Goal: Find specific page/section: Find specific page/section

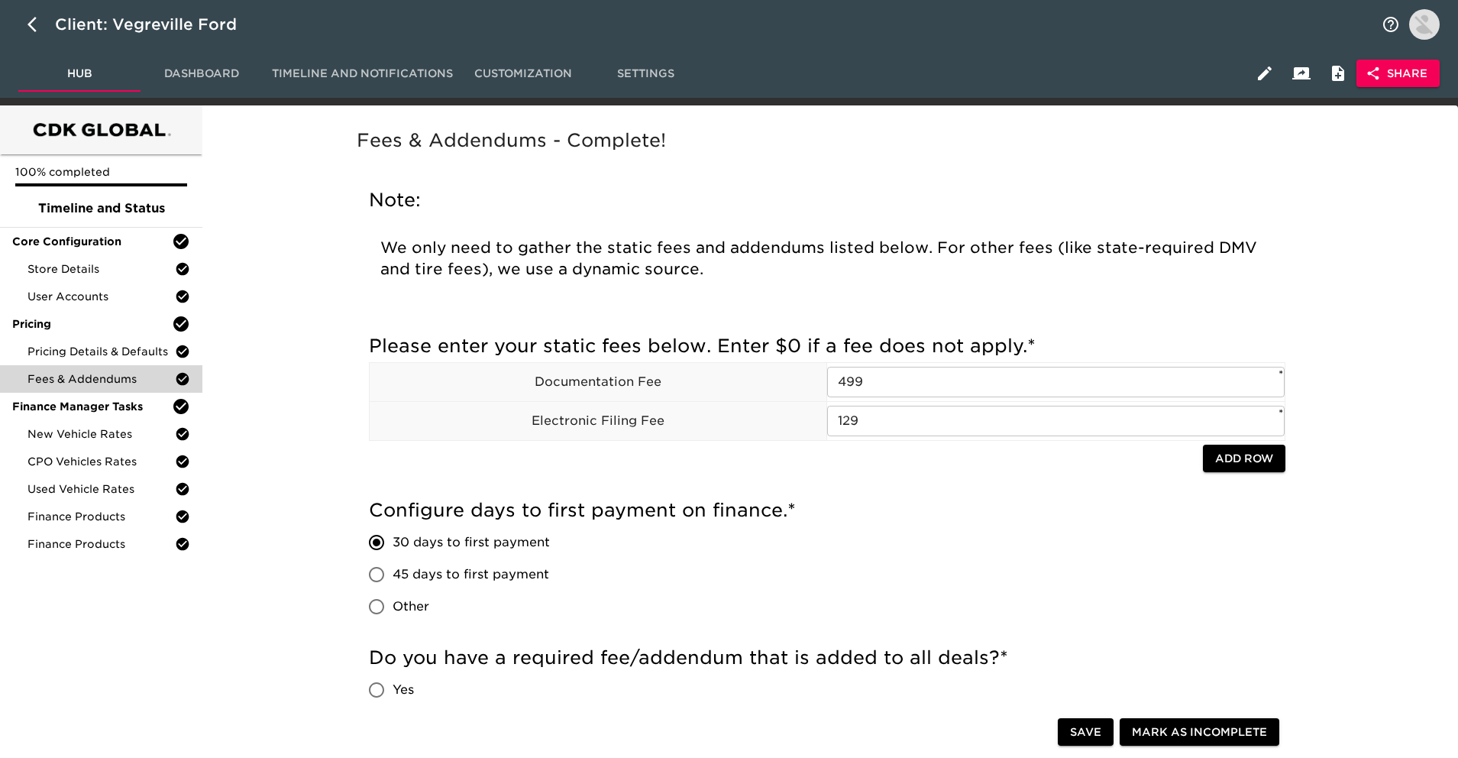
scroll to position [225, 0]
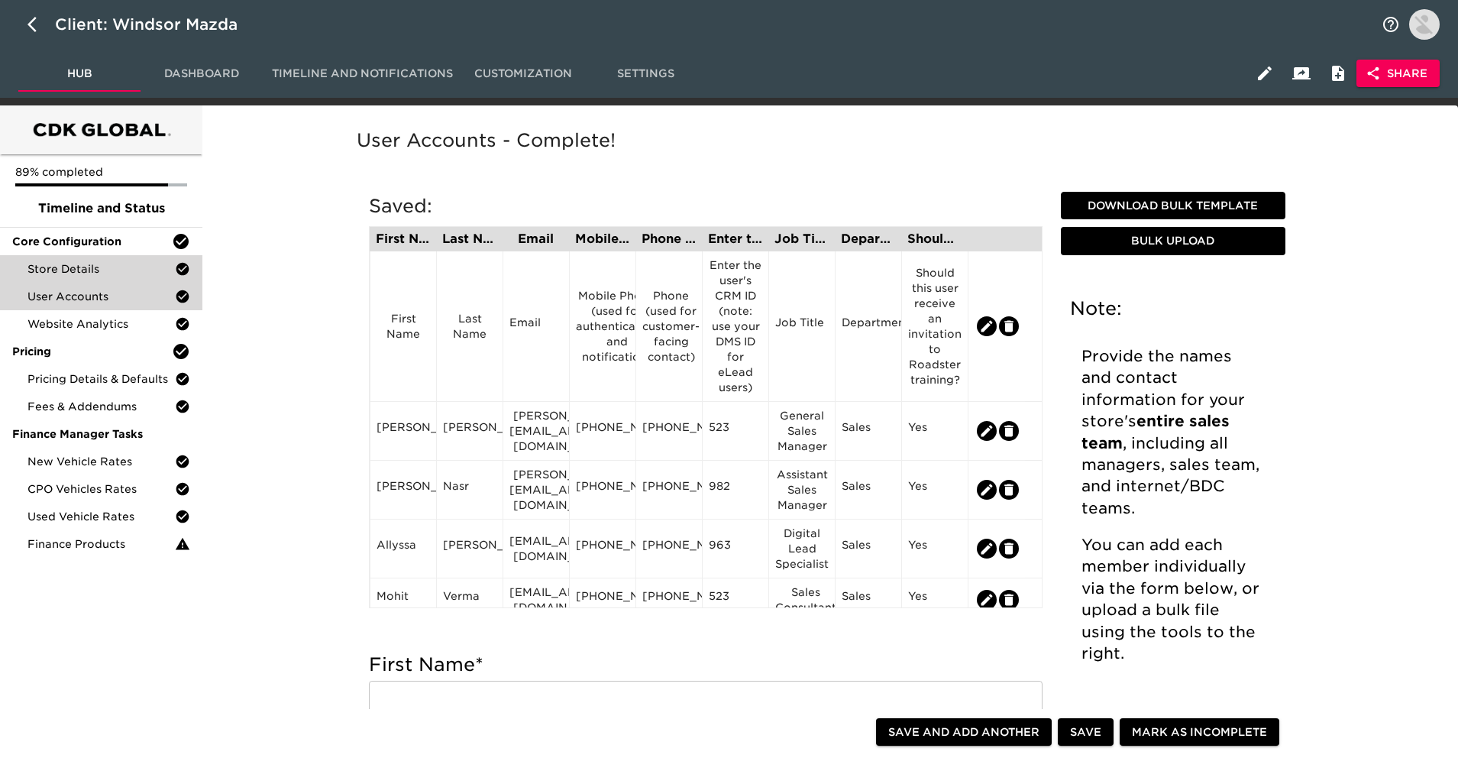
click at [166, 258] on div "Store Details" at bounding box center [101, 268] width 202 height 27
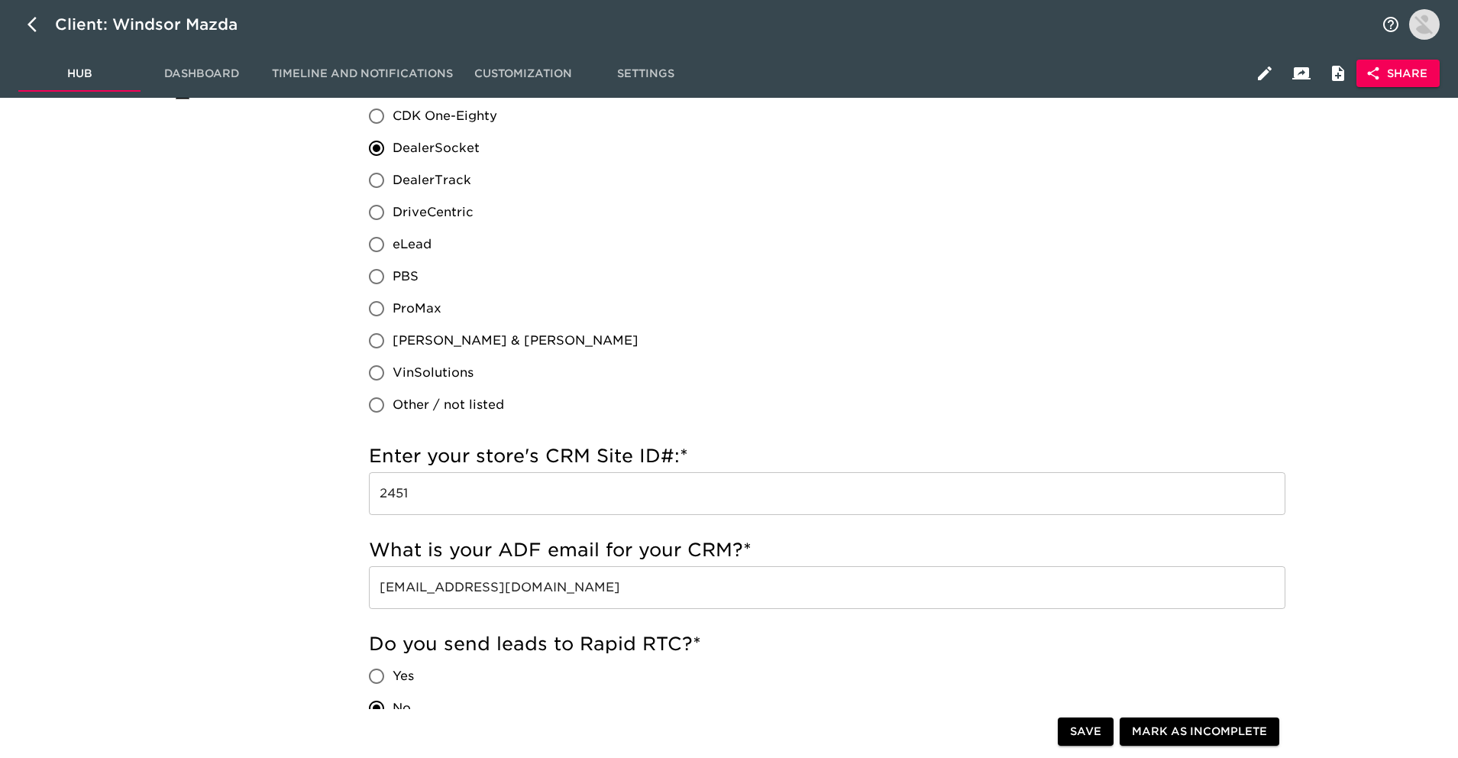
scroll to position [451, 0]
click at [577, 588] on input "webleads@windsormazda.dsmessage.com" at bounding box center [827, 586] width 916 height 43
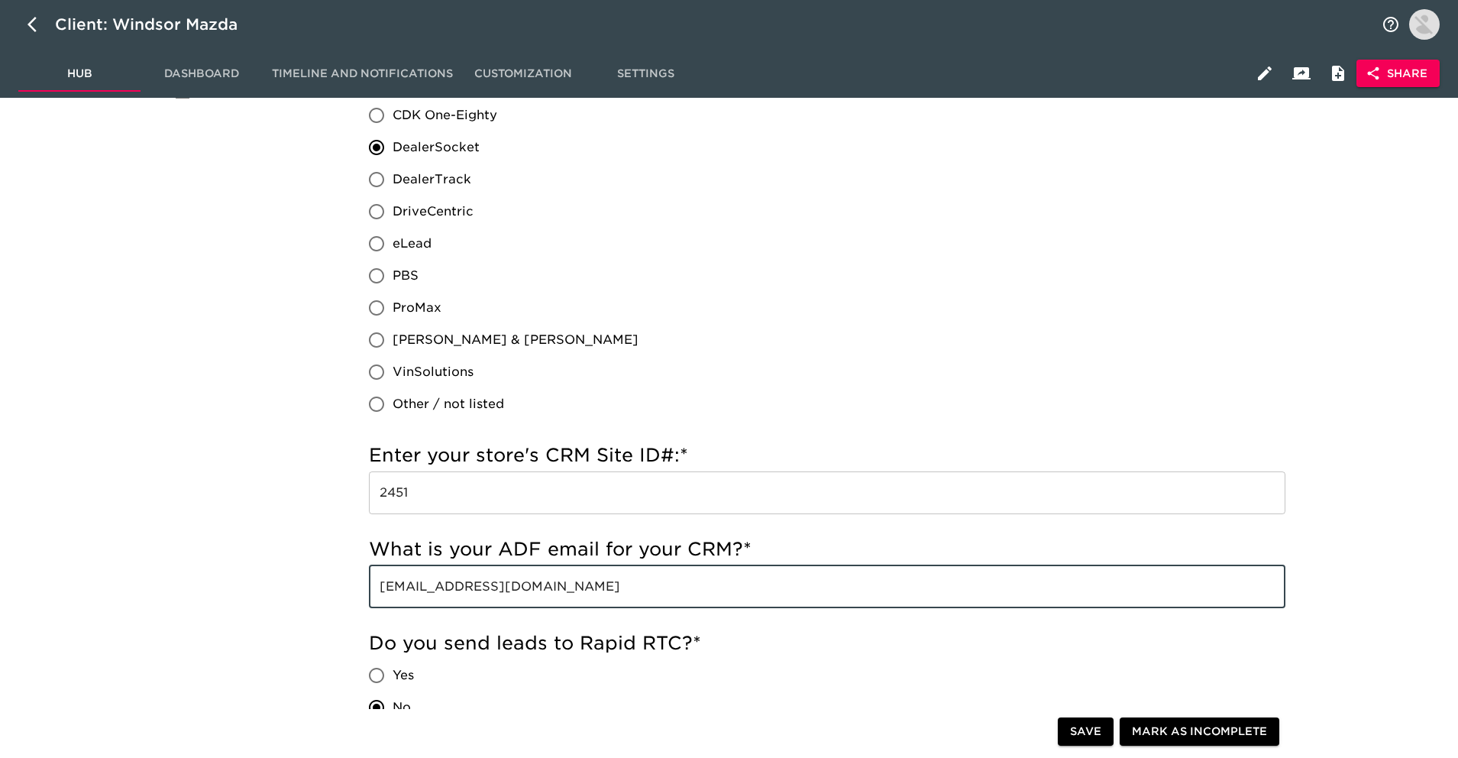
click at [577, 588] on input "[EMAIL_ADDRESS][DOMAIN_NAME]" at bounding box center [827, 586] width 916 height 43
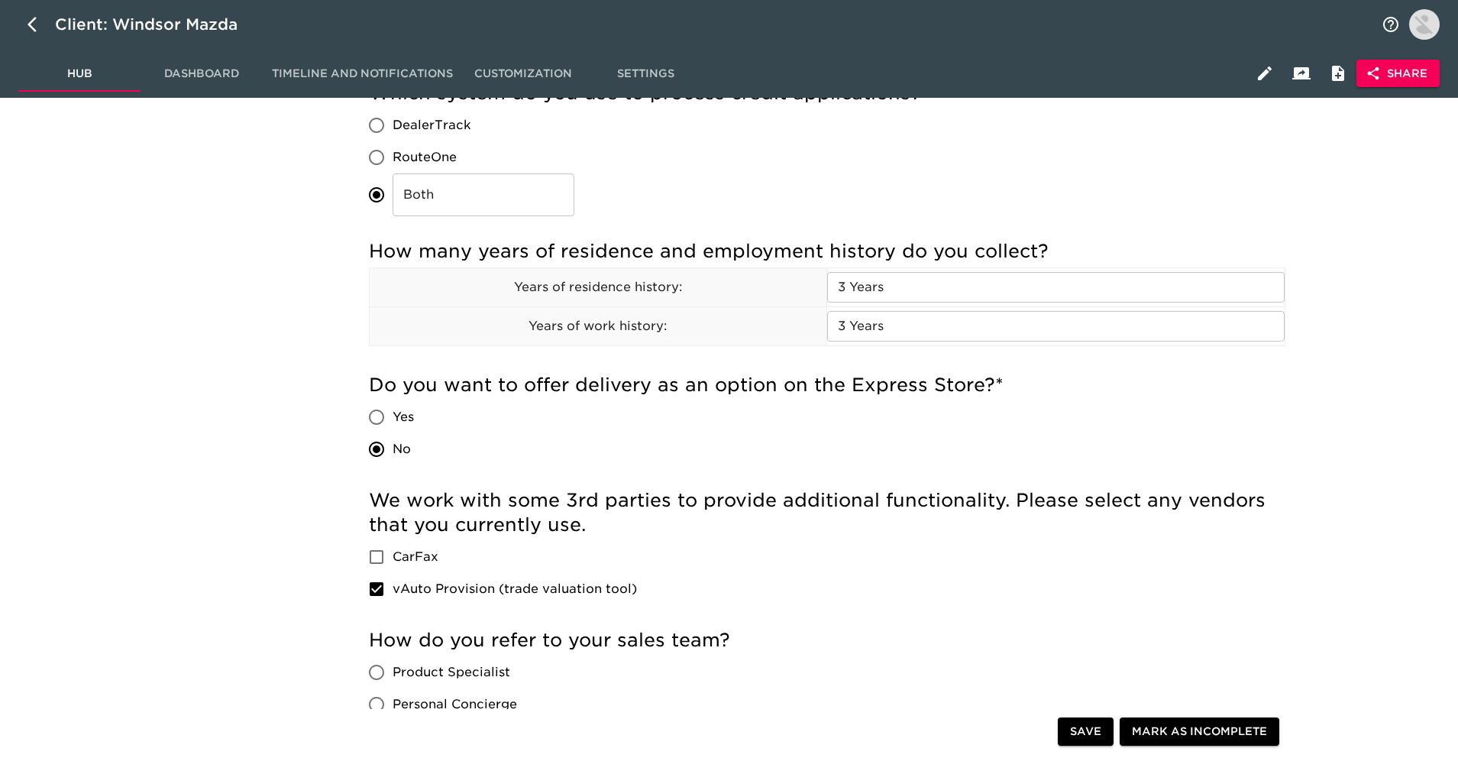
scroll to position [1611, 0]
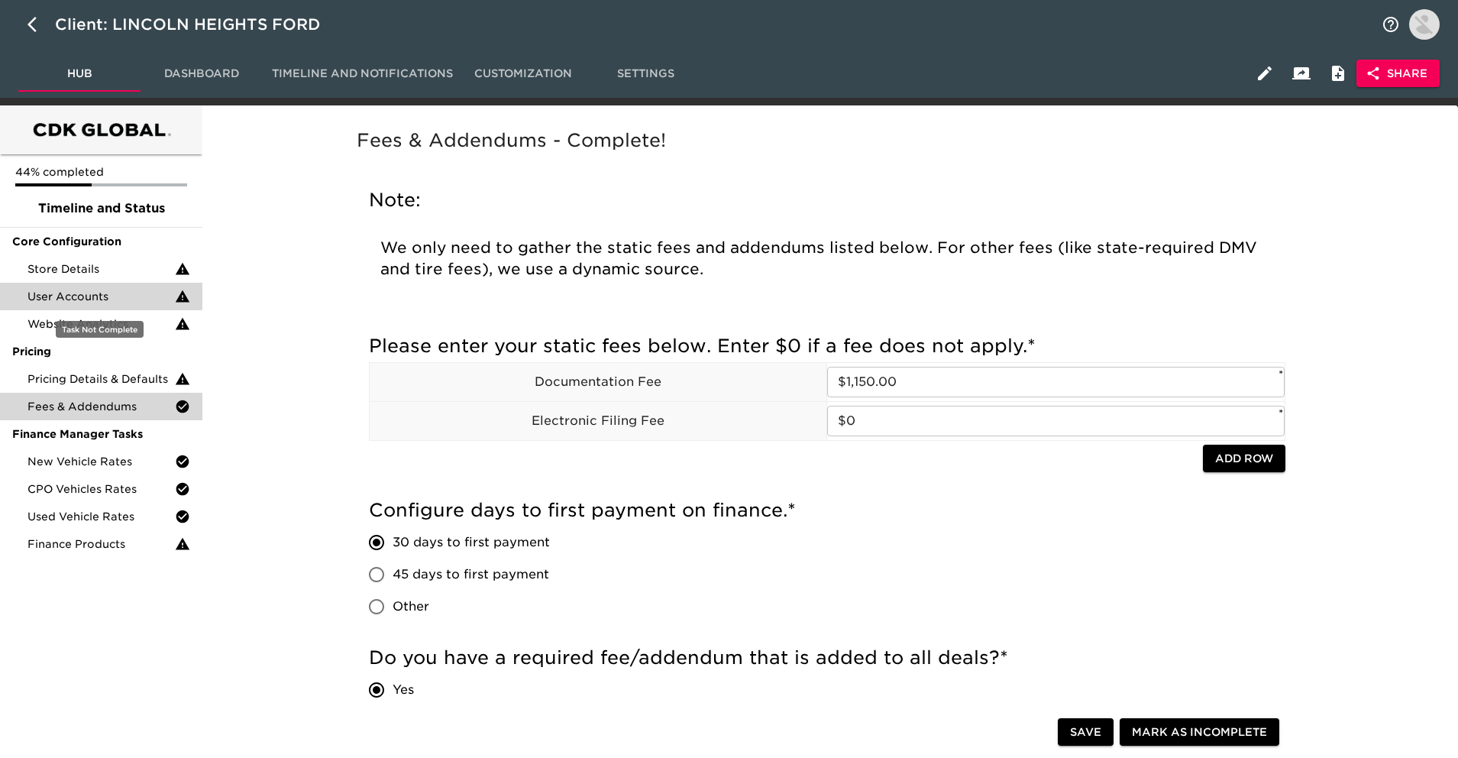
click at [114, 289] on span "User Accounts" at bounding box center [100, 296] width 147 height 15
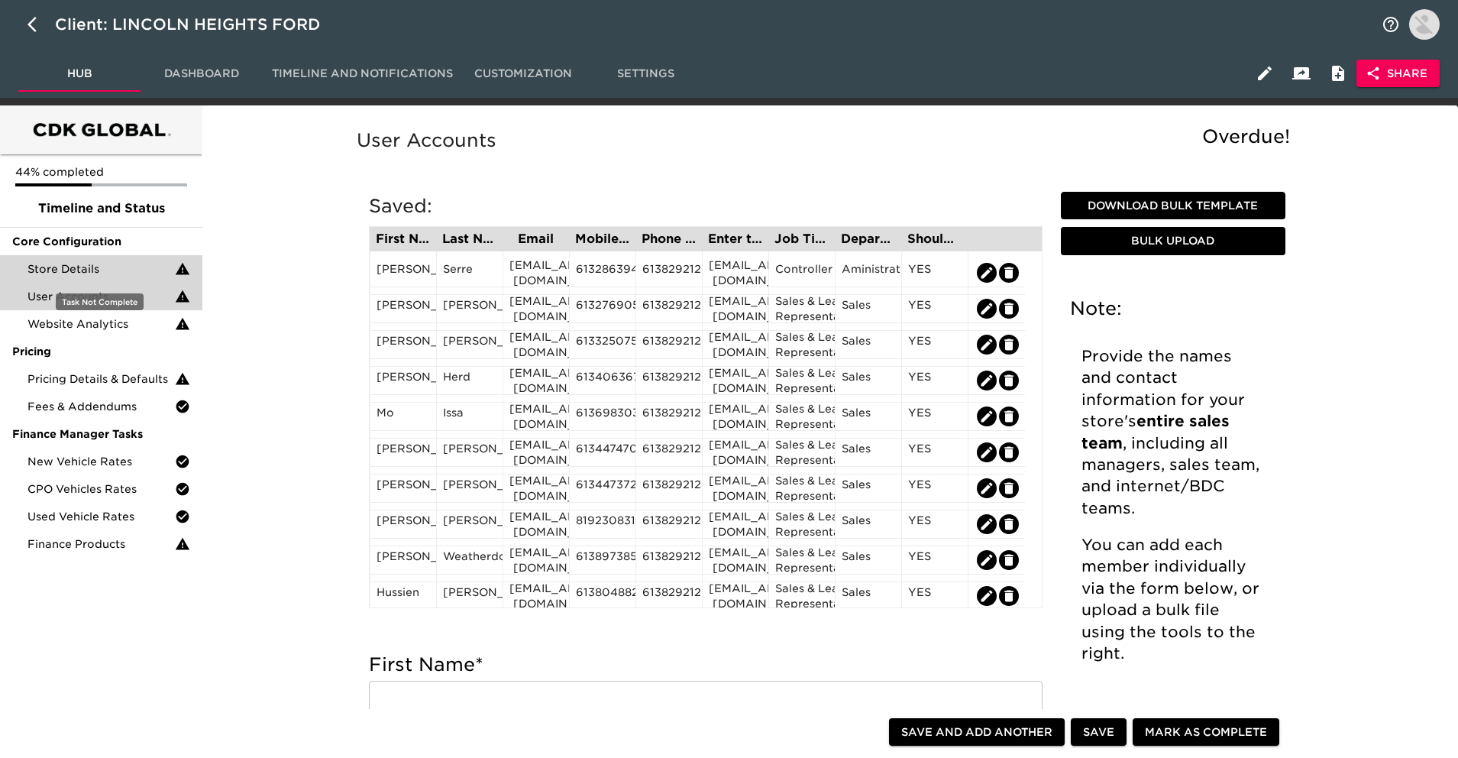
click at [121, 266] on span "Store Details" at bounding box center [100, 268] width 147 height 15
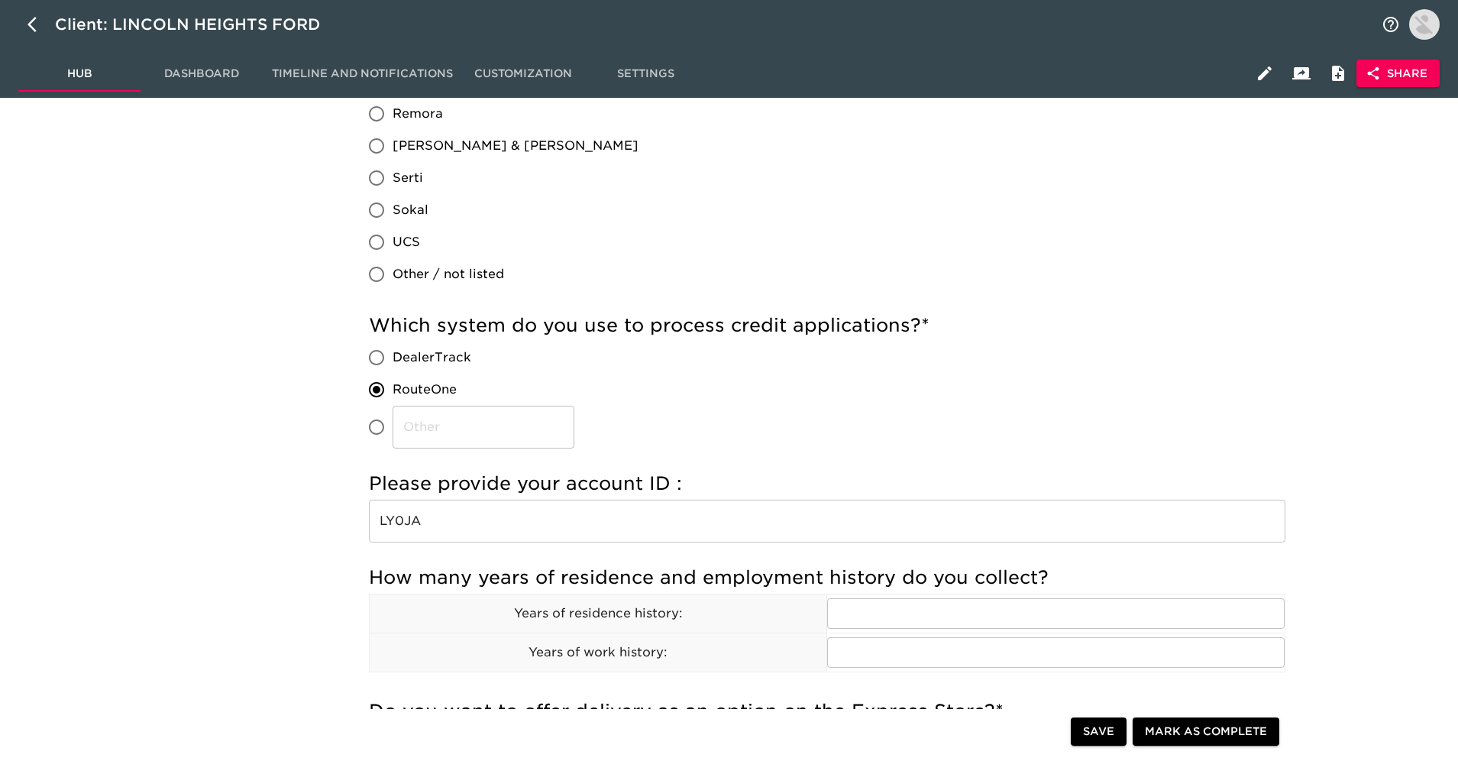
scroll to position [1385, 0]
click at [481, 518] on input "LY0JA" at bounding box center [827, 518] width 916 height 43
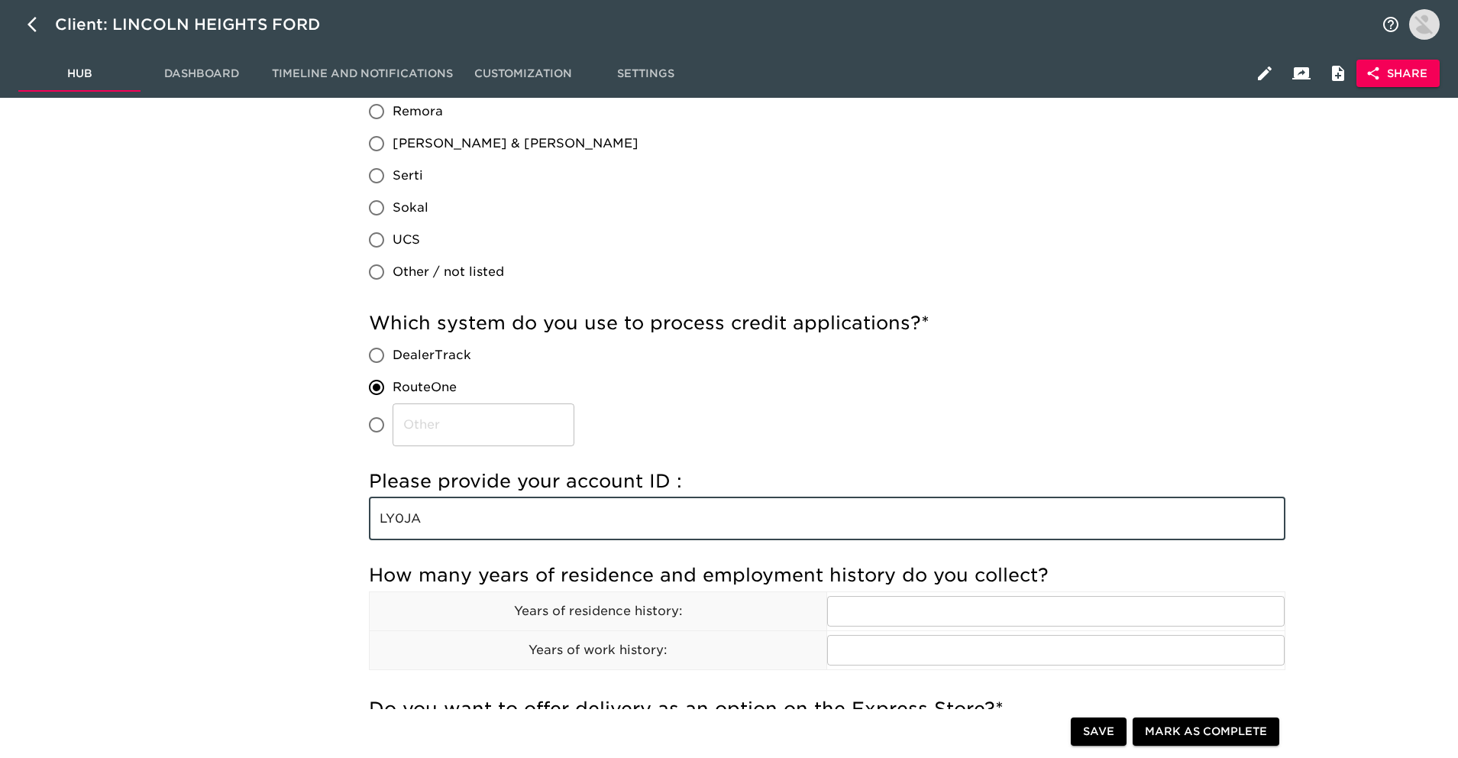
click at [481, 518] on input "LY0JA" at bounding box center [827, 518] width 916 height 43
click at [609, 495] on div "Please provide your account ID : LY0JA ​" at bounding box center [827, 504] width 916 height 71
click at [609, 497] on input "LY0JA" at bounding box center [827, 518] width 916 height 43
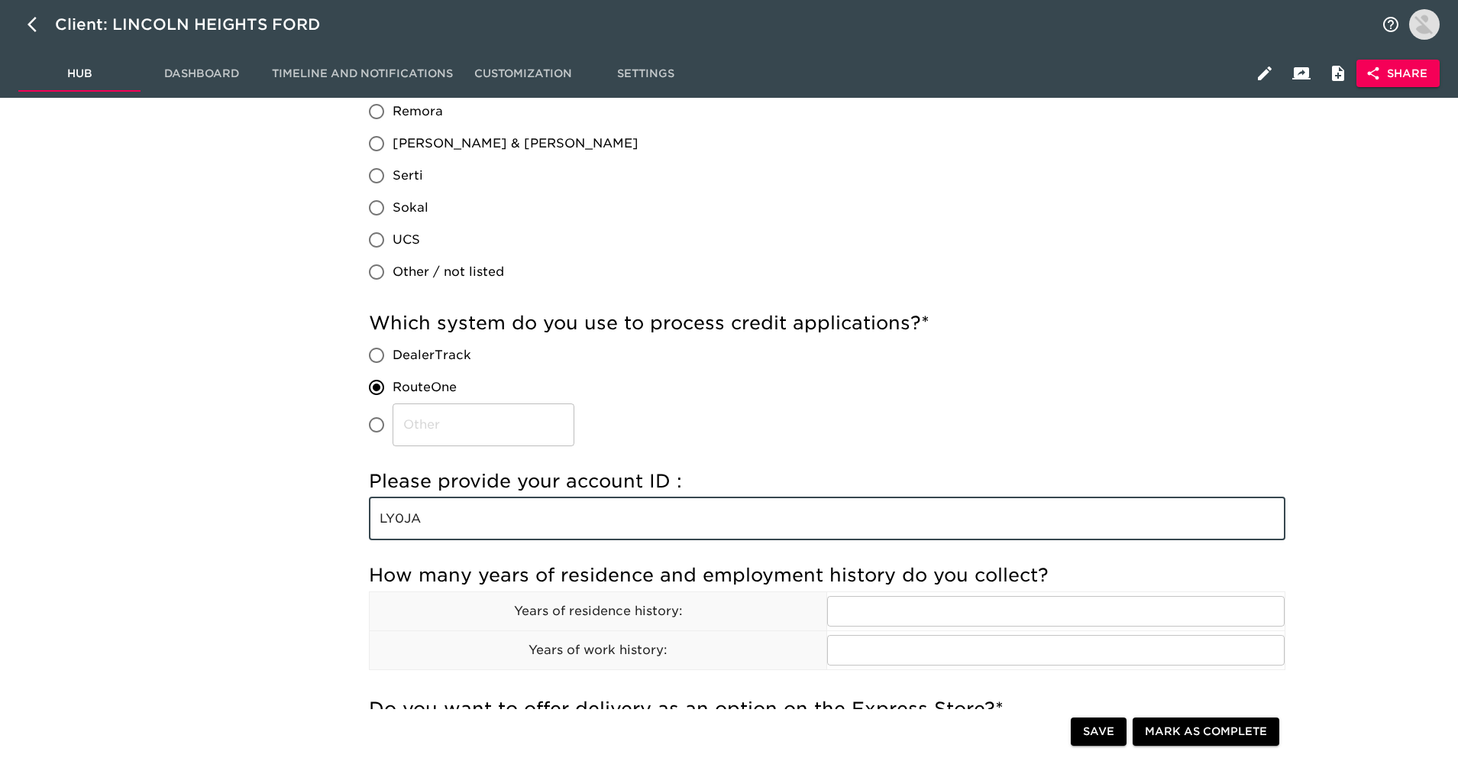
click at [609, 497] on input "LY0JA" at bounding box center [827, 518] width 916 height 43
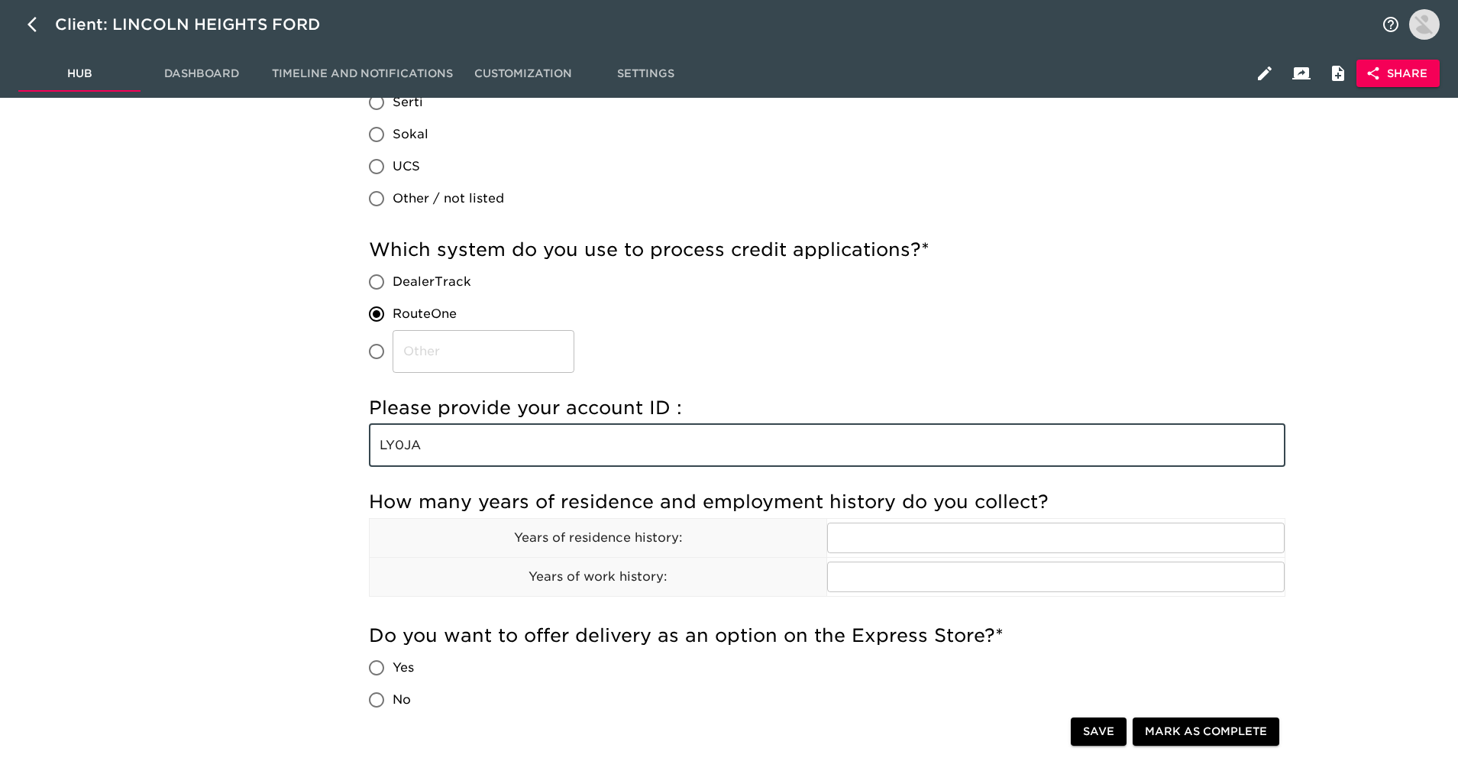
scroll to position [1459, 0]
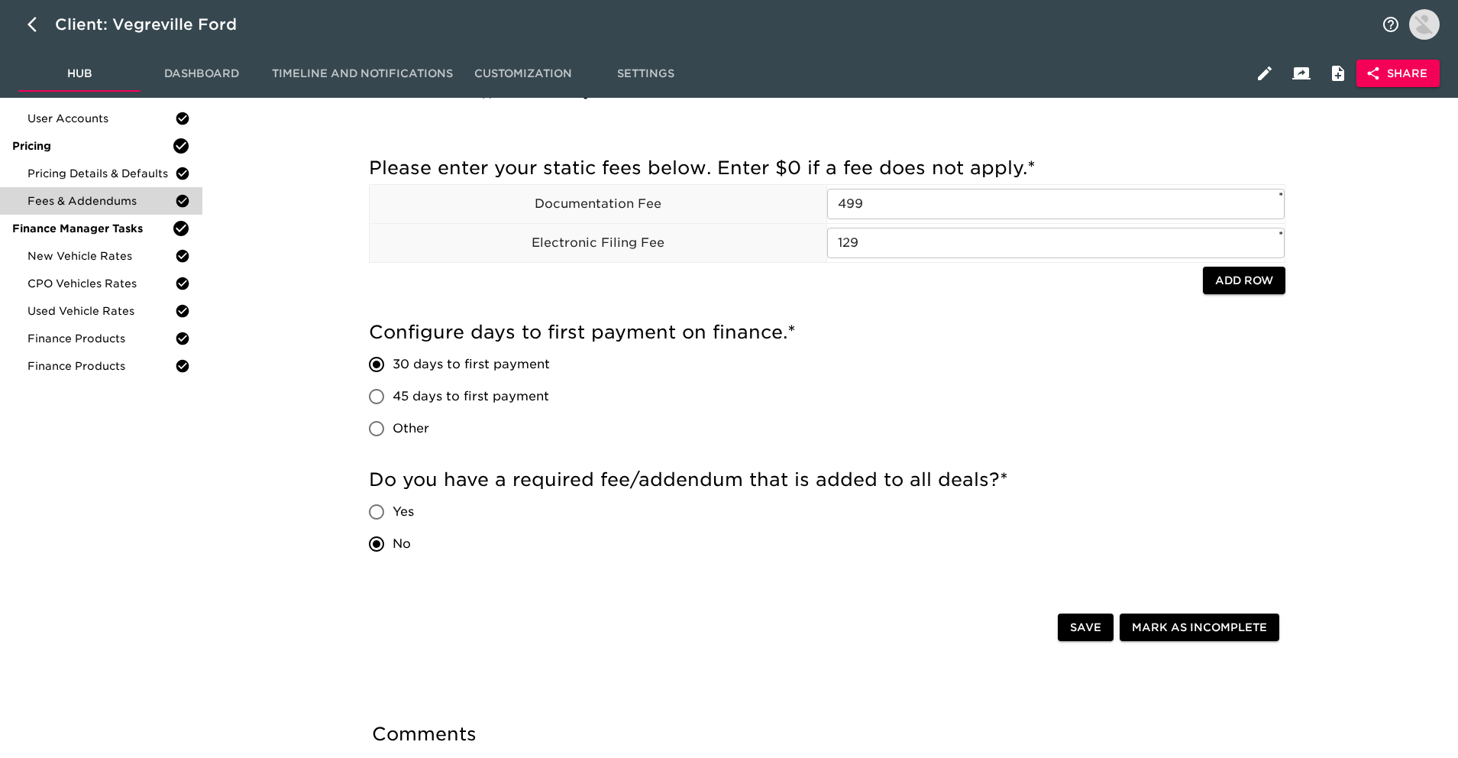
scroll to position [53, 0]
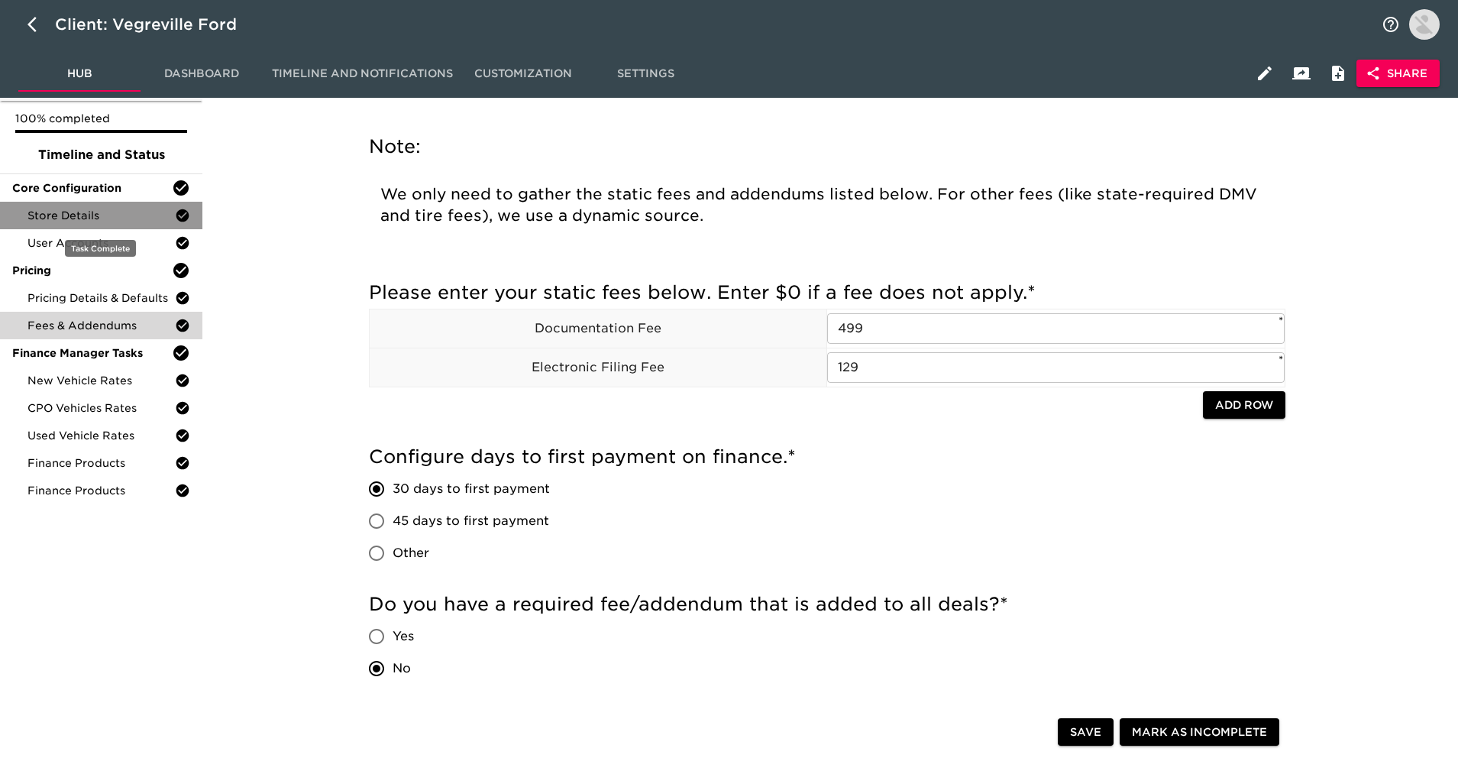
click at [130, 208] on span "Store Details" at bounding box center [100, 215] width 147 height 15
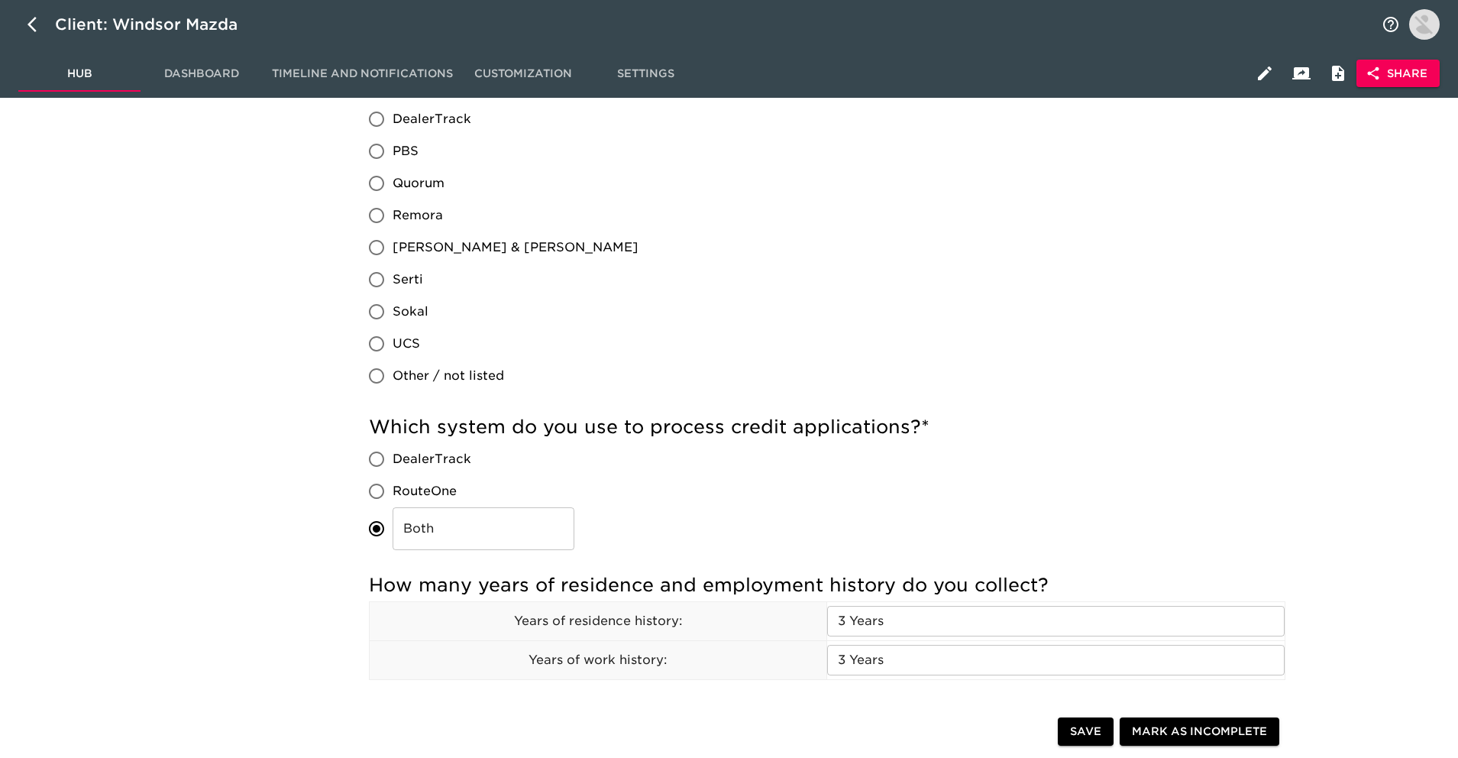
scroll to position [1259, 0]
